Goal: Task Accomplishment & Management: Use online tool/utility

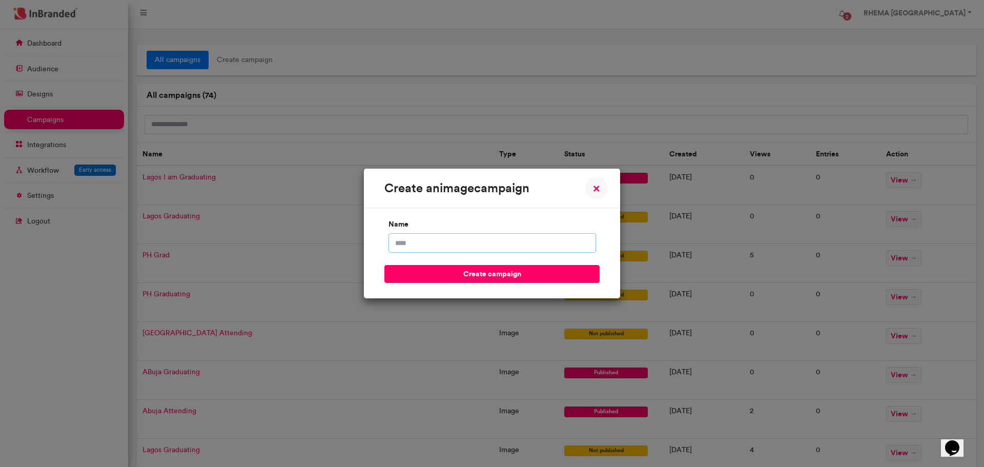
click at [443, 243] on input "name" at bounding box center [492, 242] width 208 height 19
type input "******"
click at [480, 274] on button "create campaign" at bounding box center [491, 274] width 215 height 18
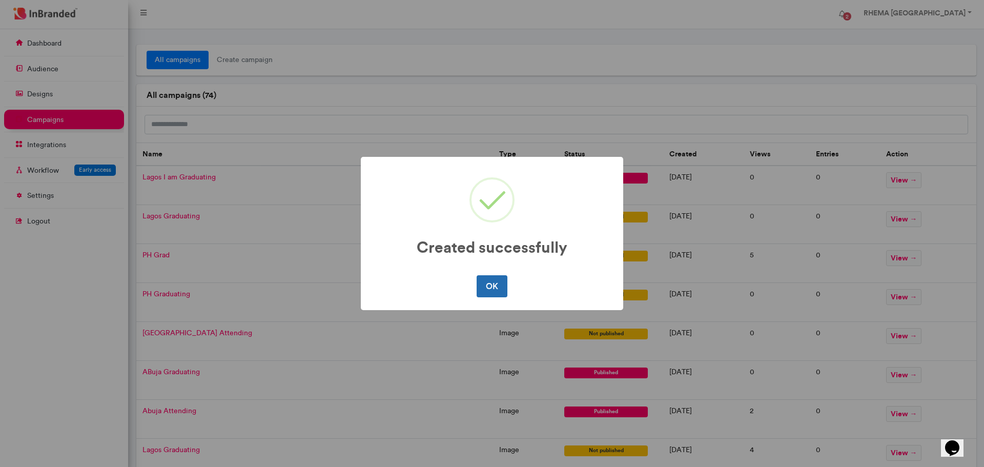
click at [489, 284] on button "OK" at bounding box center [492, 286] width 30 height 22
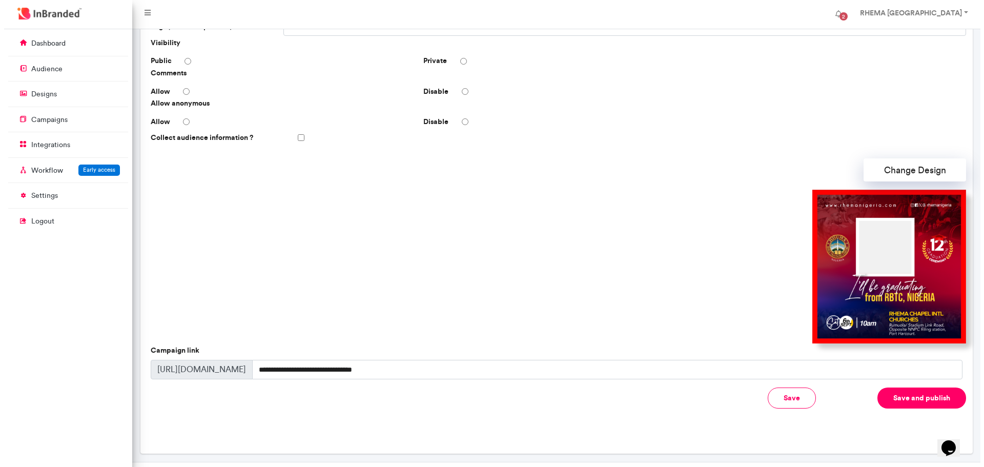
scroll to position [187, 0]
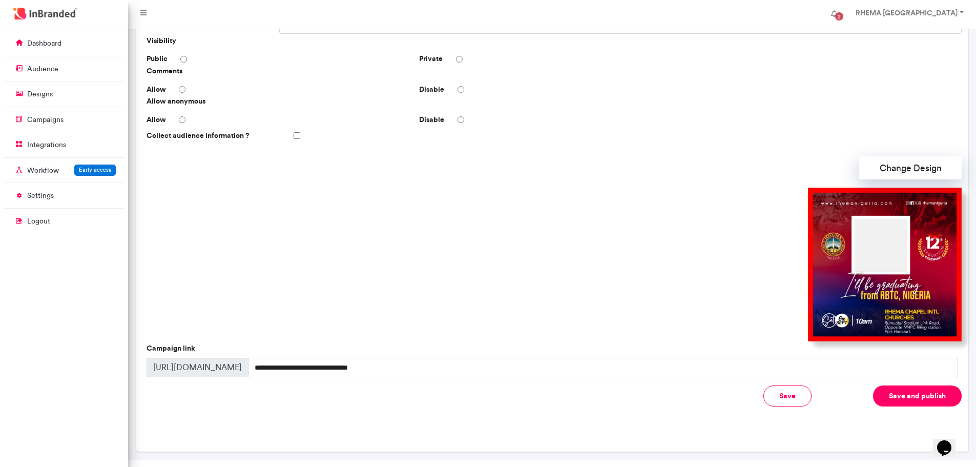
click at [903, 391] on button "Save and publish" at bounding box center [917, 395] width 89 height 21
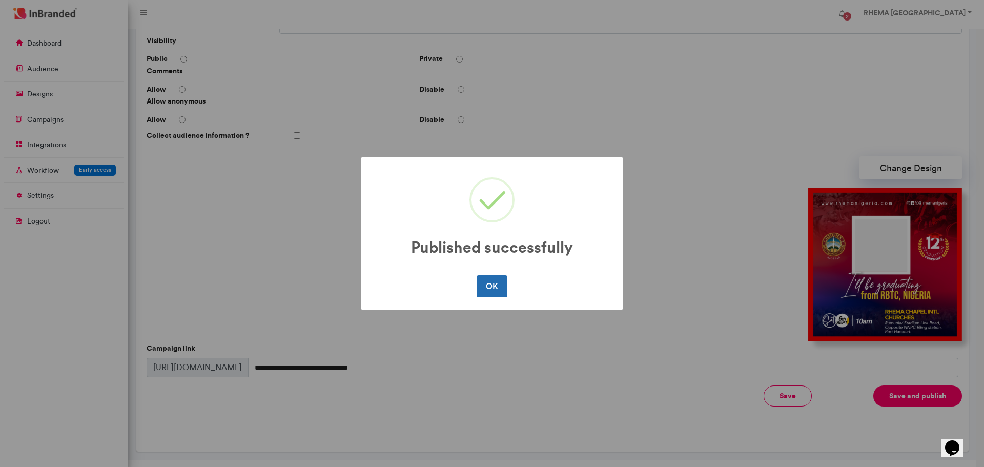
click at [495, 287] on button "OK" at bounding box center [492, 286] width 30 height 22
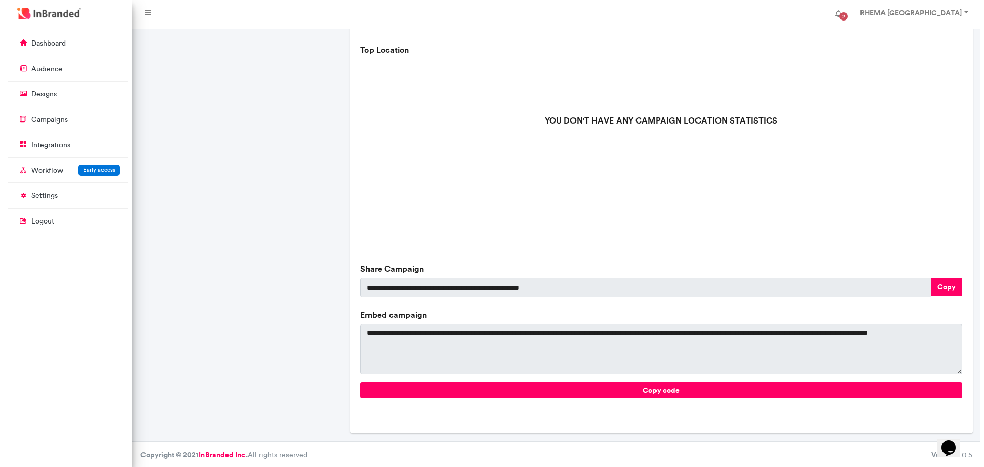
scroll to position [279, 0]
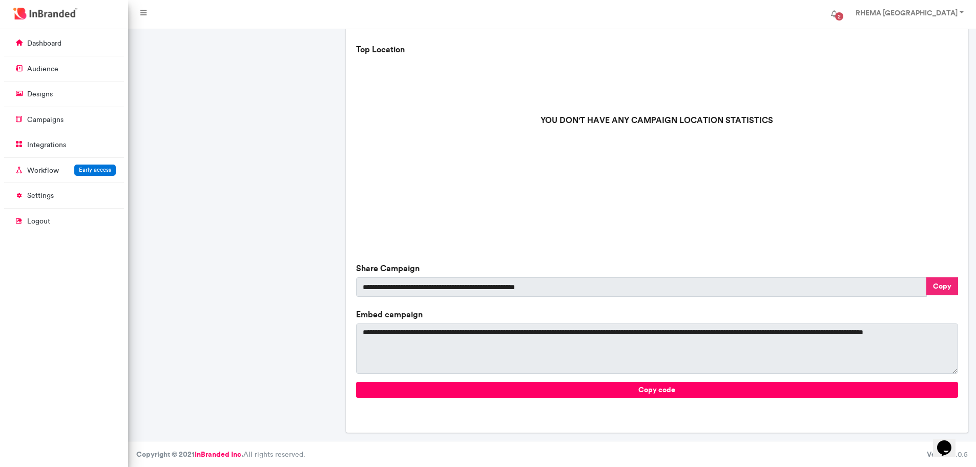
click at [950, 285] on button "Copy" at bounding box center [943, 286] width 32 height 18
